Goal: Transaction & Acquisition: Purchase product/service

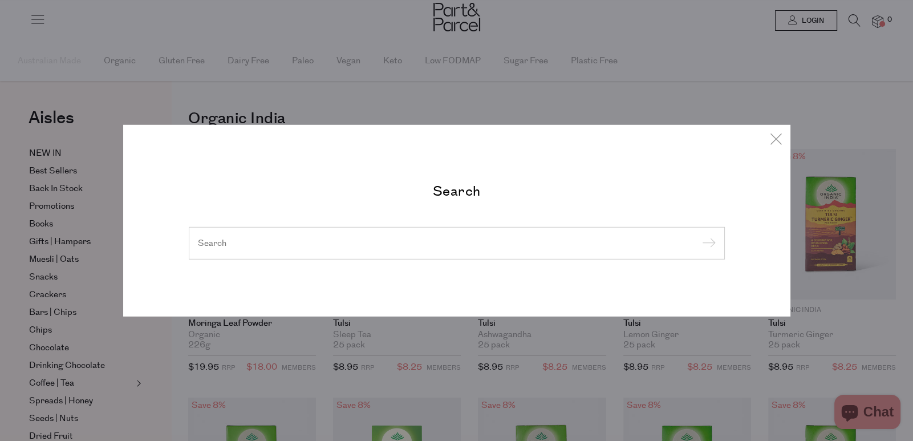
click at [395, 244] on input "search" at bounding box center [457, 243] width 518 height 12
paste input "Barbell Food’s jerky"
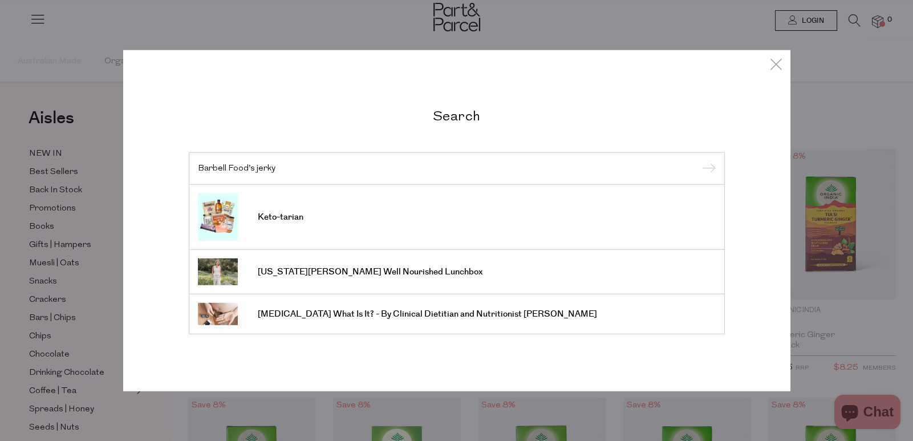
drag, startPoint x: 329, startPoint y: 171, endPoint x: 252, endPoint y: 170, distance: 76.4
click at [252, 170] on input "Barbell Food’s jerky" at bounding box center [457, 168] width 518 height 9
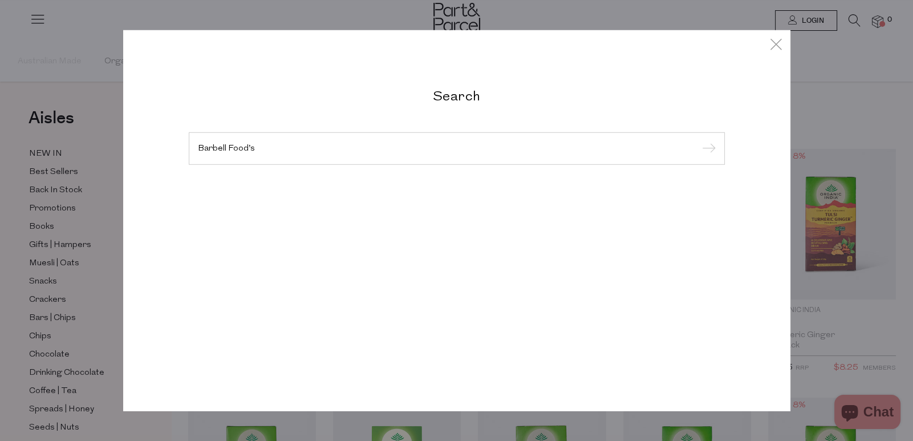
type input "Barbell Food’s"
click at [699, 140] on input "submit" at bounding box center [707, 148] width 17 height 17
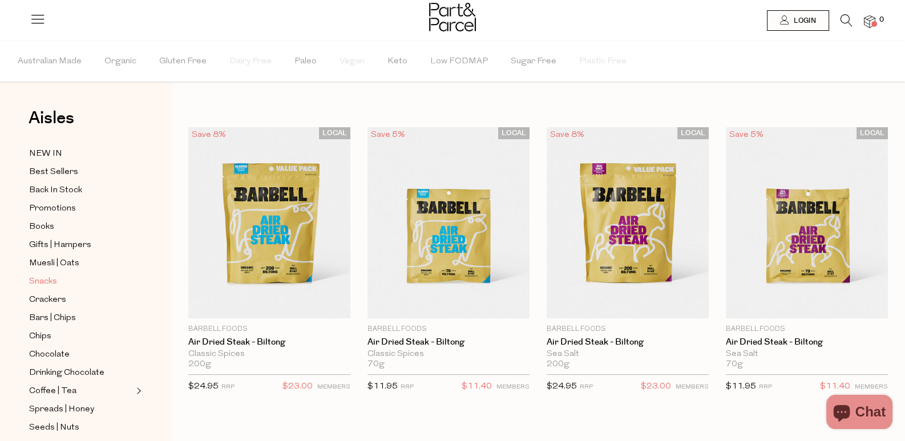
click at [46, 275] on span "Snacks" at bounding box center [43, 282] width 28 height 14
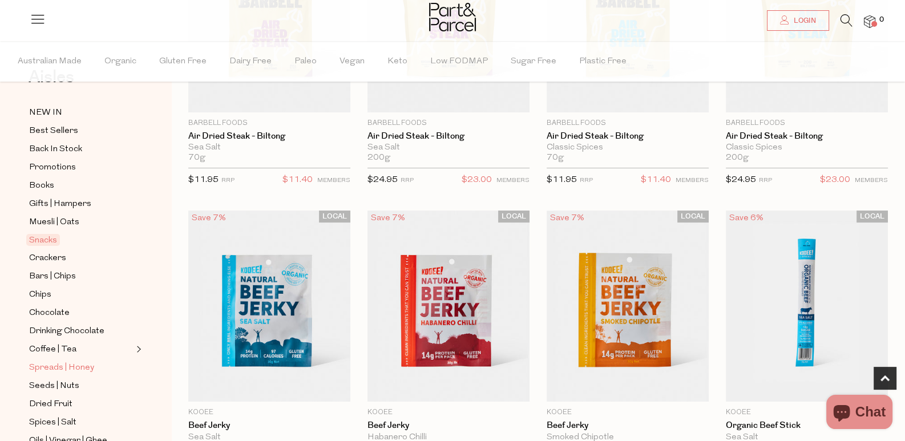
scroll to position [228, 0]
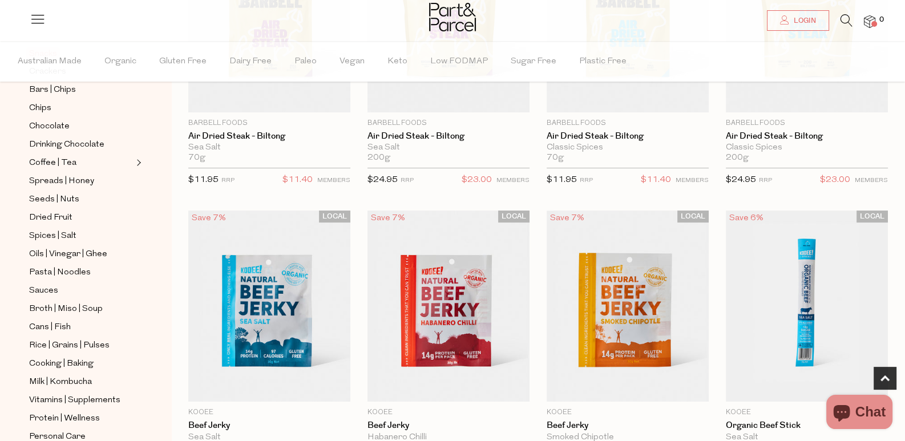
click at [50, 112] on ul "NEW IN Best Sellers Back In Stock Promotions Books Gifts | Hampers Muesli | Oat…" at bounding box center [86, 227] width 122 height 616
click at [49, 120] on span "Chocolate" at bounding box center [49, 127] width 40 height 14
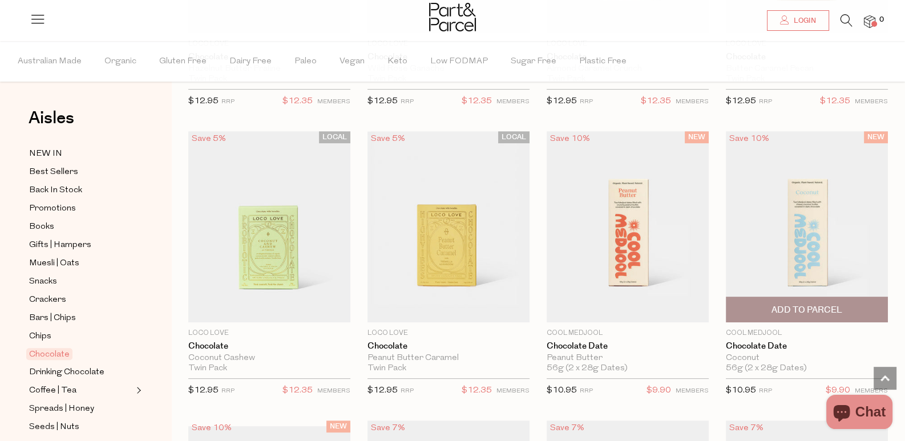
scroll to position [684, 0]
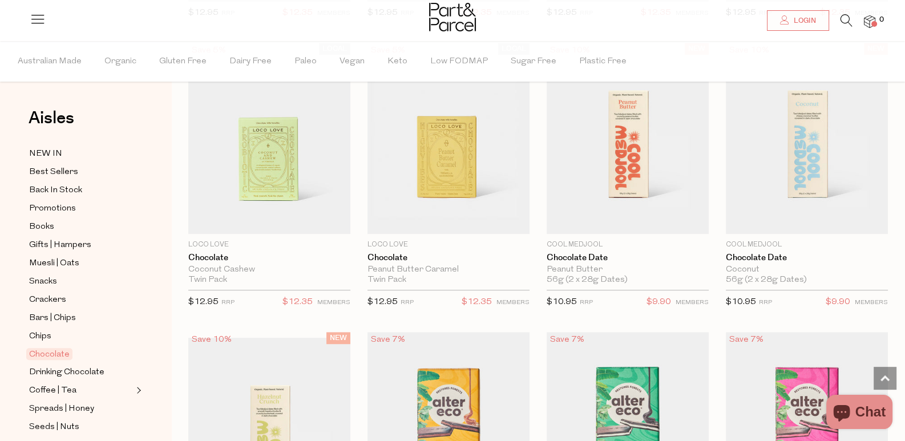
click at [725, 332] on img at bounding box center [806, 433] width 162 height 202
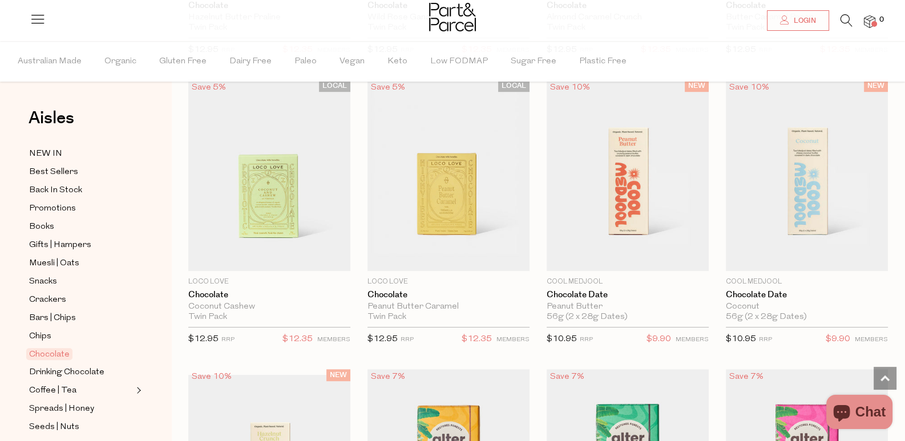
scroll to position [623, 0]
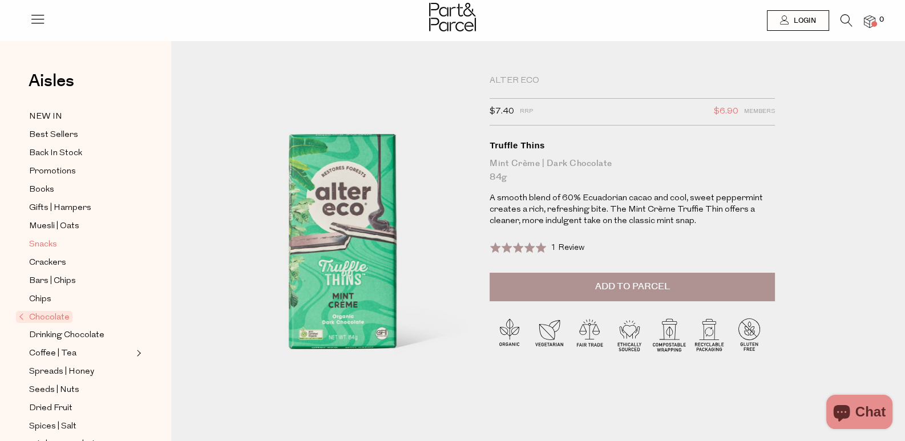
click at [50, 240] on span "Snacks" at bounding box center [43, 245] width 28 height 14
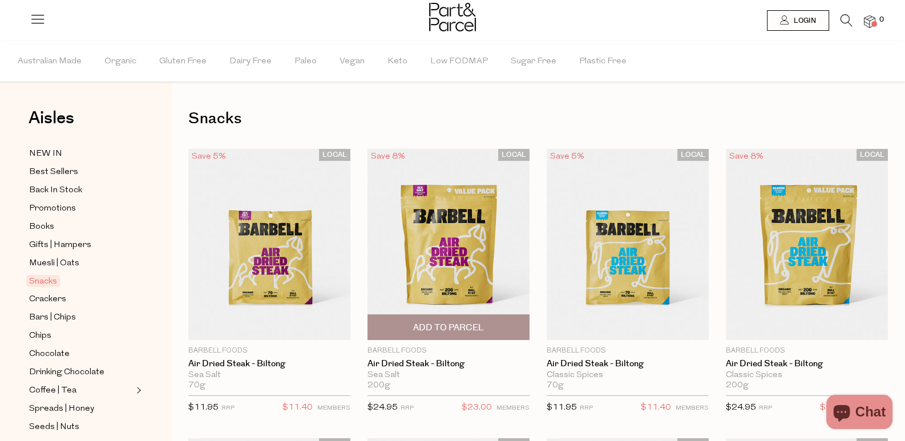
click at [381, 228] on img at bounding box center [448, 244] width 162 height 191
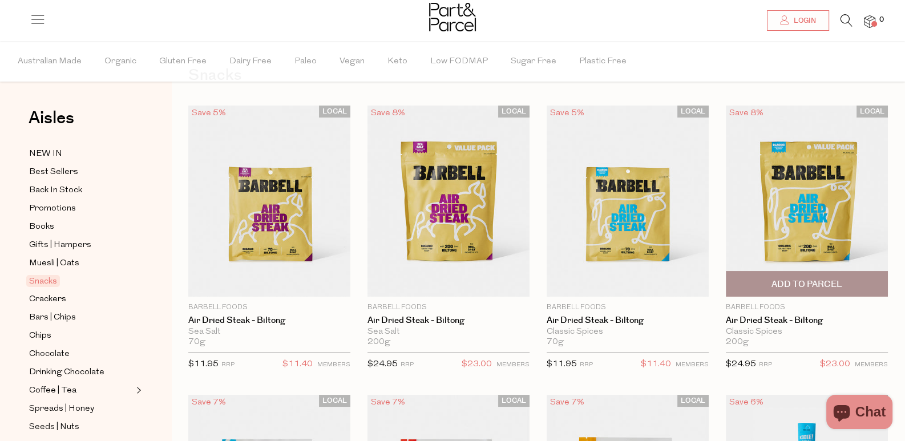
scroll to position [56, 0]
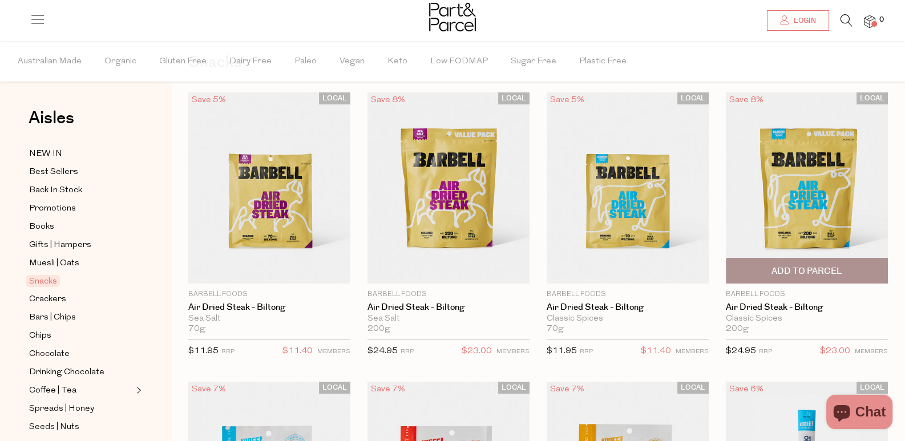
click at [725, 185] on img at bounding box center [806, 187] width 162 height 191
